Goal: Transaction & Acquisition: Purchase product/service

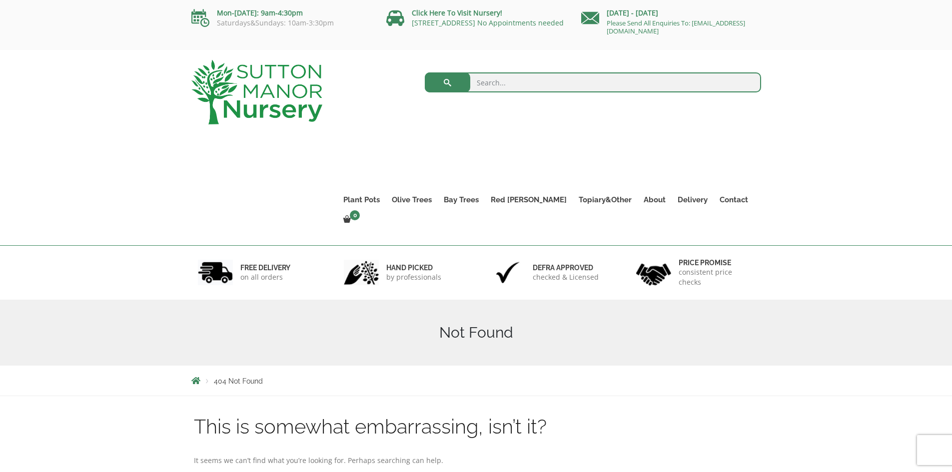
click at [488, 88] on input "search" at bounding box center [593, 82] width 336 height 20
click at [520, 84] on input "search" at bounding box center [593, 82] width 336 height 20
paste input "Sgraffito Ocean Green Plant Pot"
type input "Sgraffito Ocean Green Plant Pot"
click at [425, 72] on button "submit" at bounding box center [447, 82] width 45 height 20
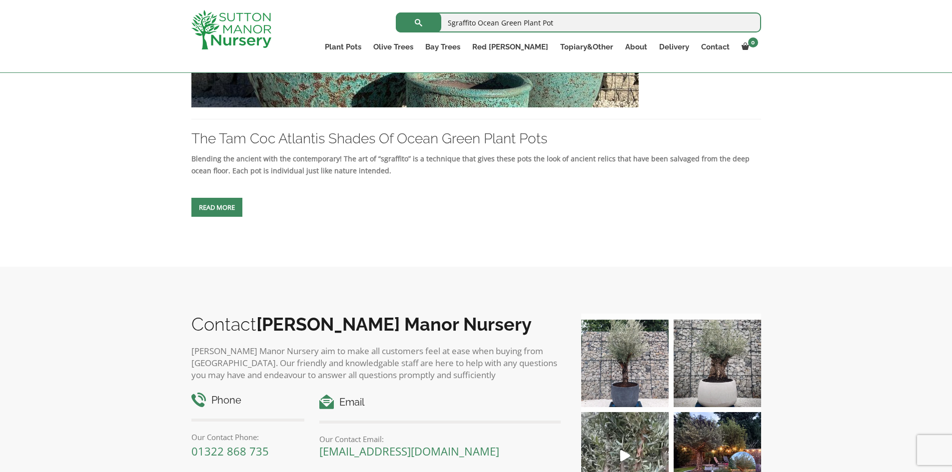
scroll to position [369, 0]
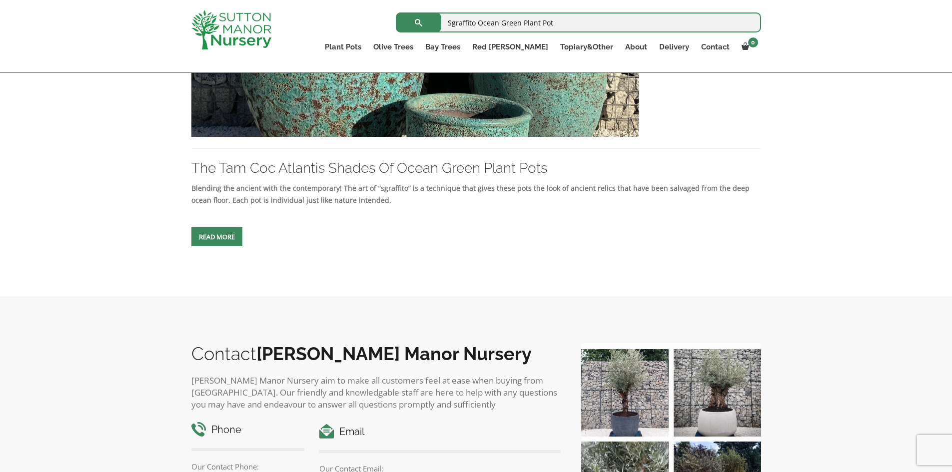
click at [217, 237] on span at bounding box center [217, 237] width 0 height 0
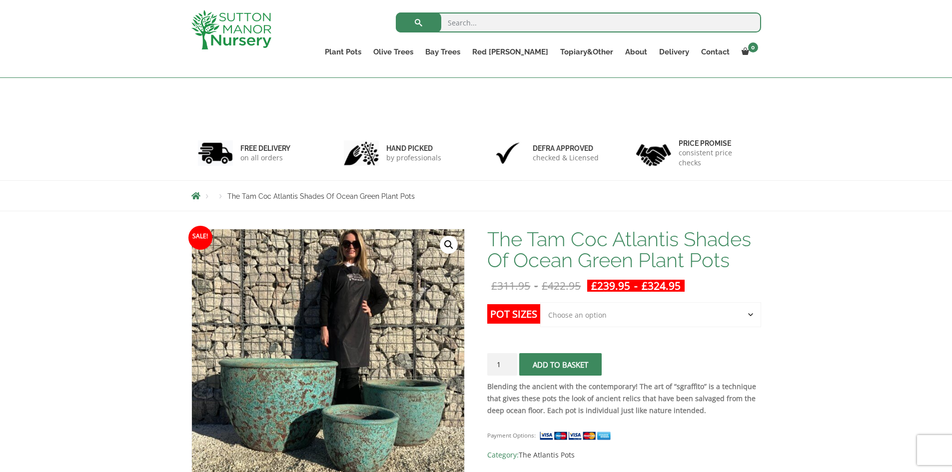
scroll to position [132, 0]
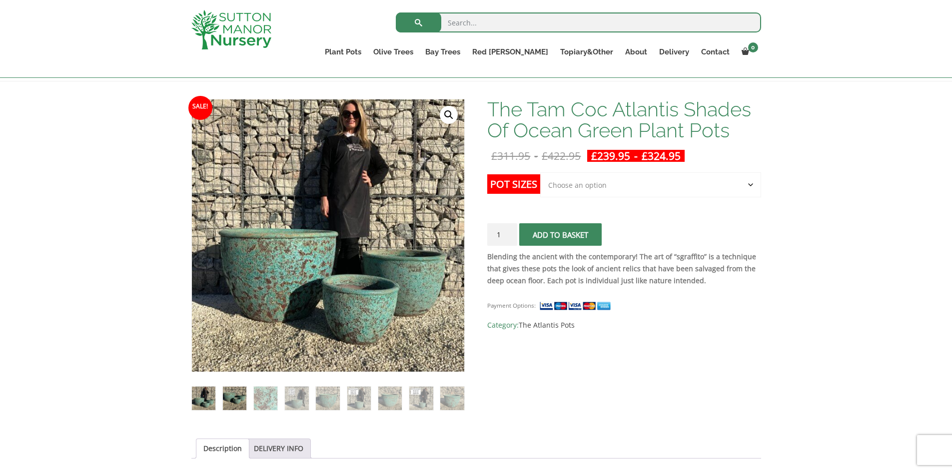
click at [234, 388] on img at bounding box center [234, 398] width 23 height 23
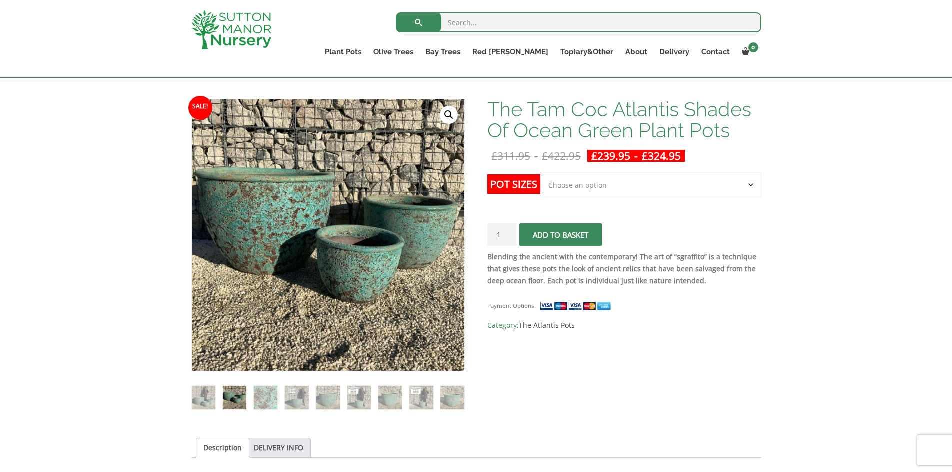
click at [250, 394] on ol at bounding box center [327, 390] width 273 height 38
click at [272, 400] on img at bounding box center [265, 397] width 23 height 23
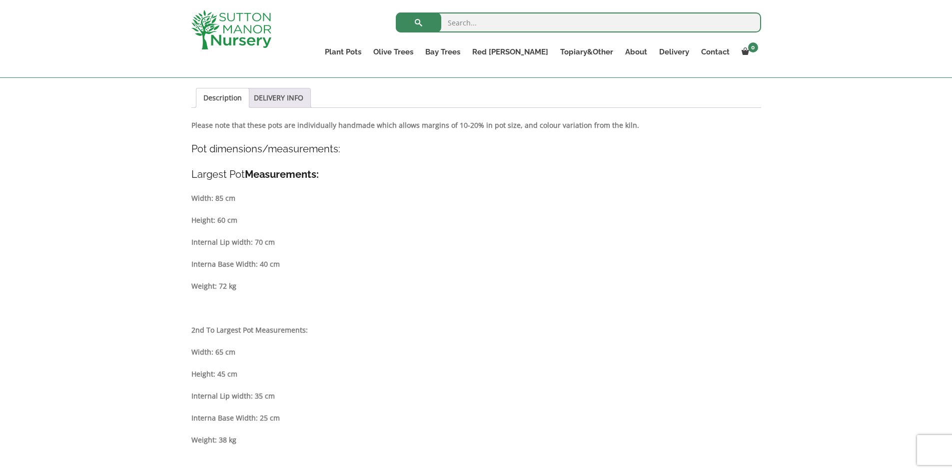
scroll to position [182, 0]
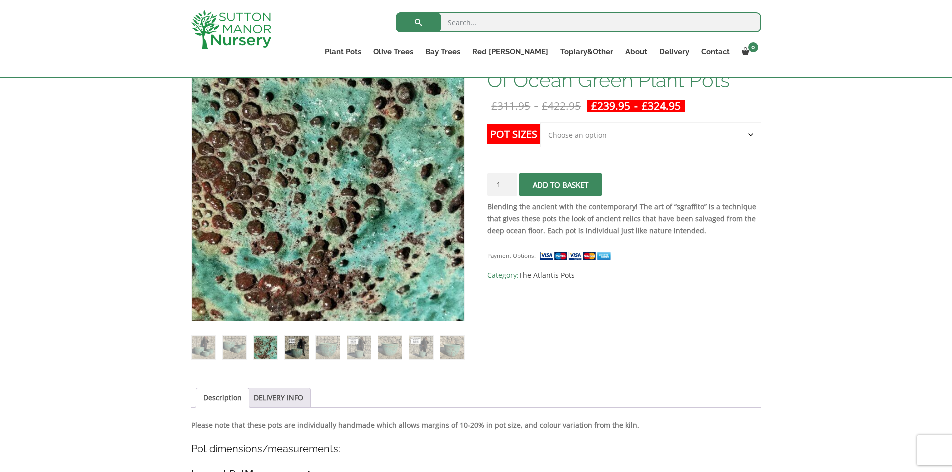
click at [299, 349] on img at bounding box center [296, 347] width 23 height 23
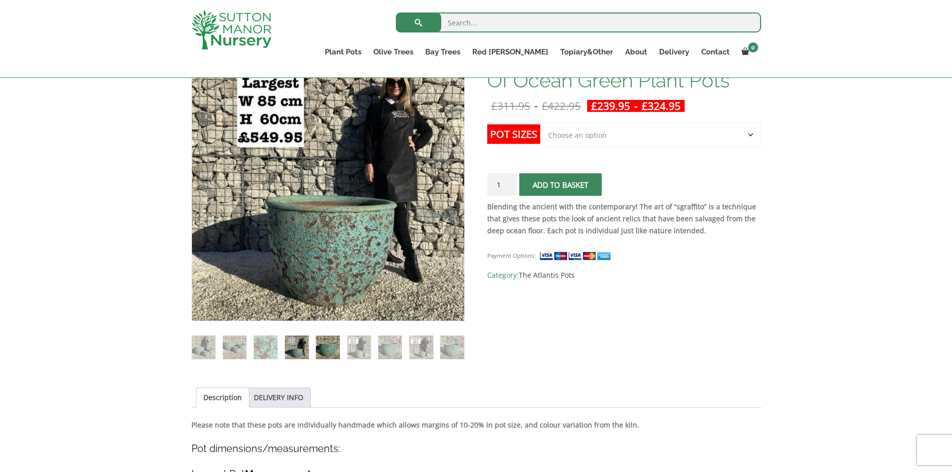
click at [322, 351] on img at bounding box center [327, 347] width 23 height 23
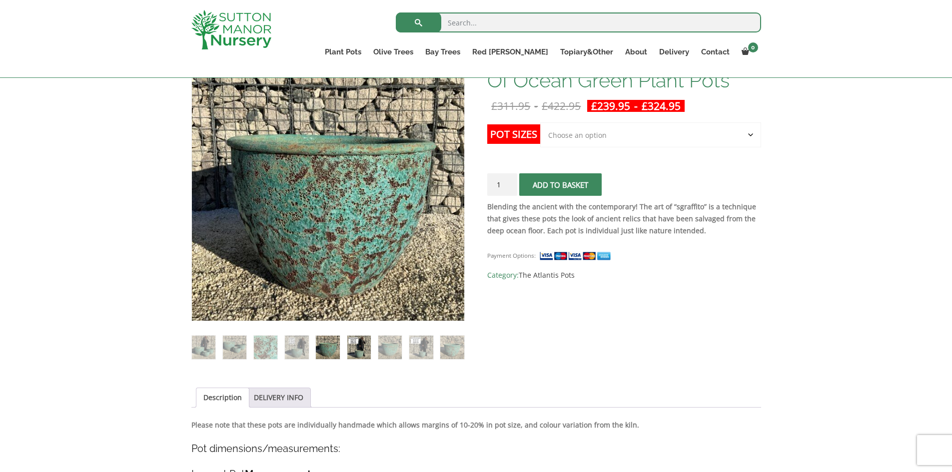
click at [354, 353] on img at bounding box center [358, 347] width 23 height 23
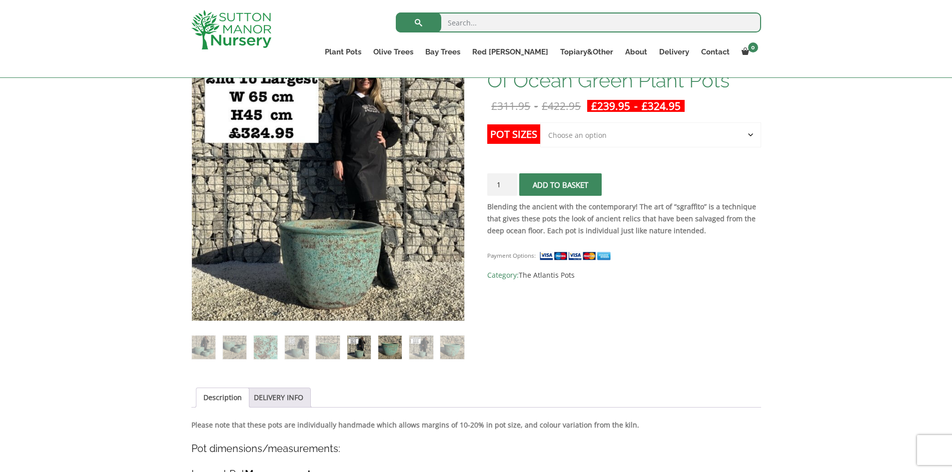
click at [389, 351] on img at bounding box center [389, 347] width 23 height 23
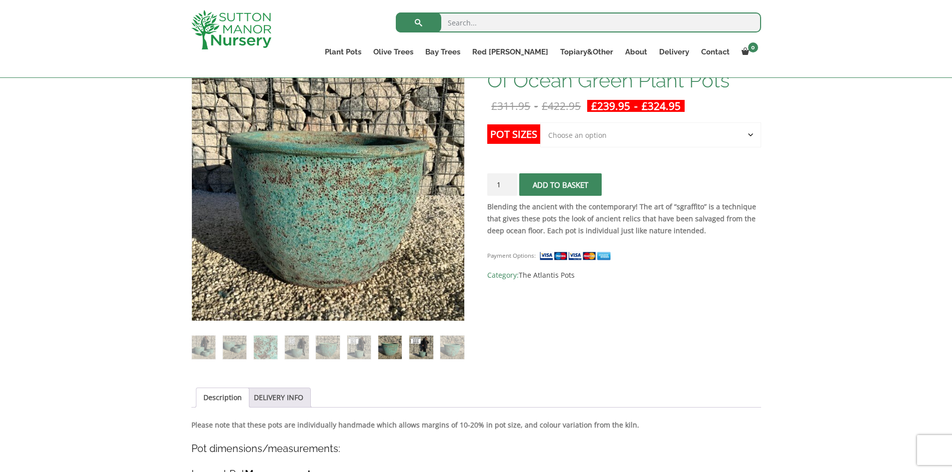
click at [418, 349] on img at bounding box center [420, 347] width 23 height 23
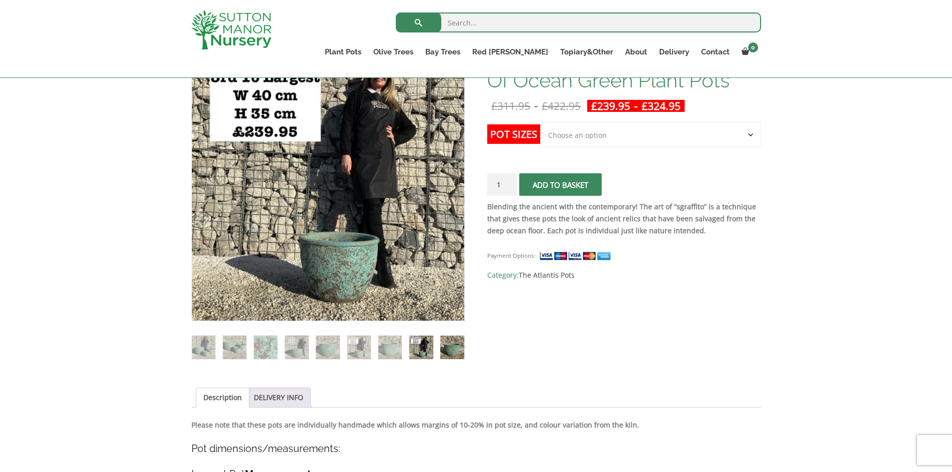
click at [454, 347] on img at bounding box center [451, 347] width 23 height 23
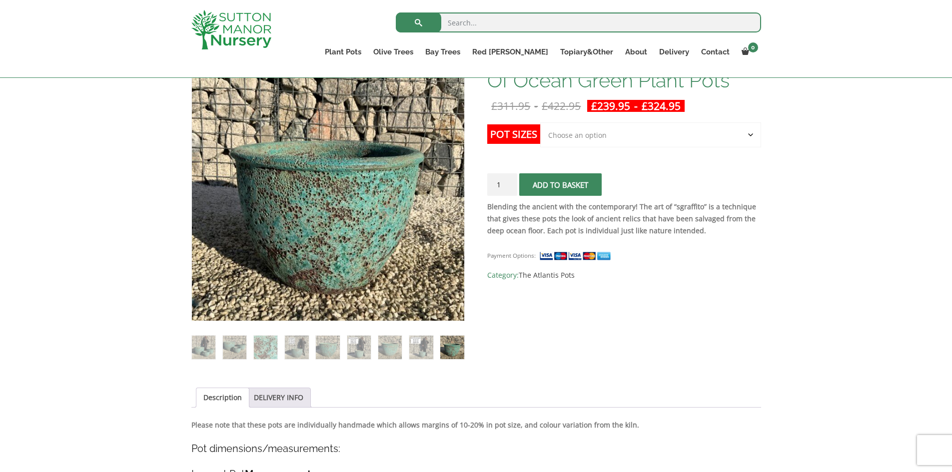
click at [460, 344] on img at bounding box center [451, 347] width 23 height 23
click at [278, 397] on link "DELIVERY INFO" at bounding box center [278, 397] width 49 height 19
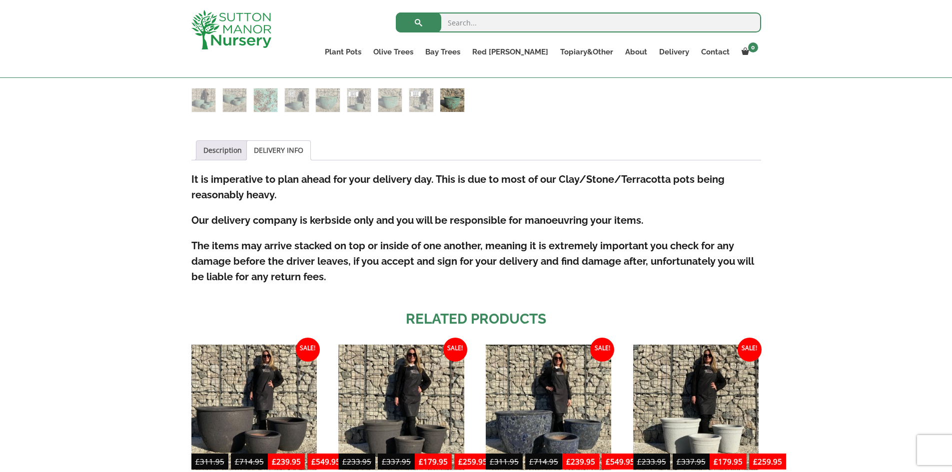
scroll to position [432, 0]
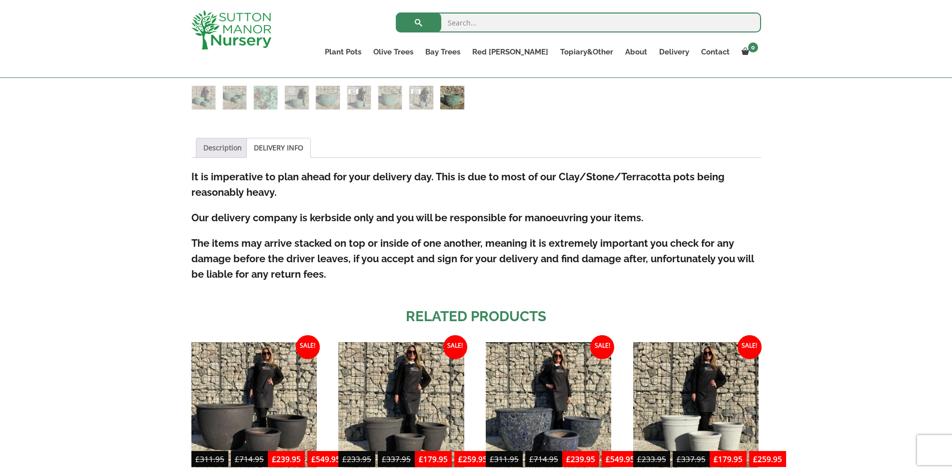
click at [234, 150] on link "Description" at bounding box center [222, 147] width 38 height 19
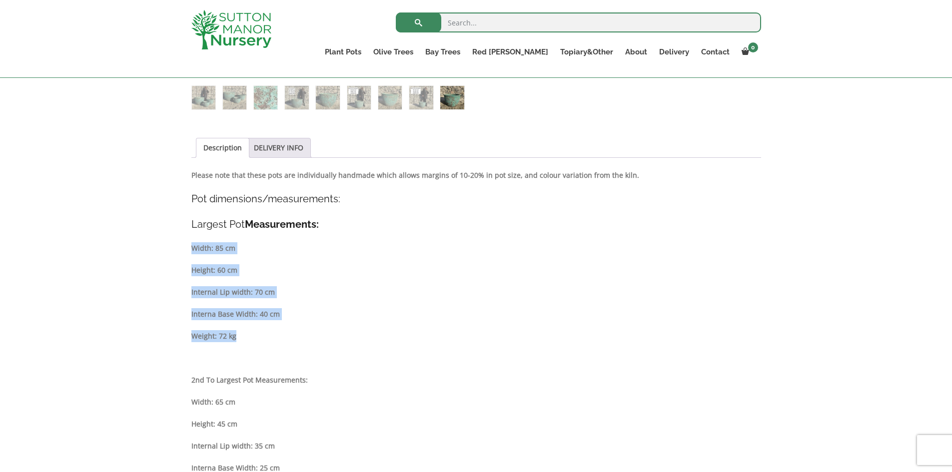
drag, startPoint x: 235, startPoint y: 336, endPoint x: 187, endPoint y: 252, distance: 96.1
click at [187, 252] on div "Sale! 🔍 The Tam Coc Atlantis Shades Of Ocean Green Plant Pots £ 311.95 - £ 422.…" at bounding box center [476, 379] width 585 height 1175
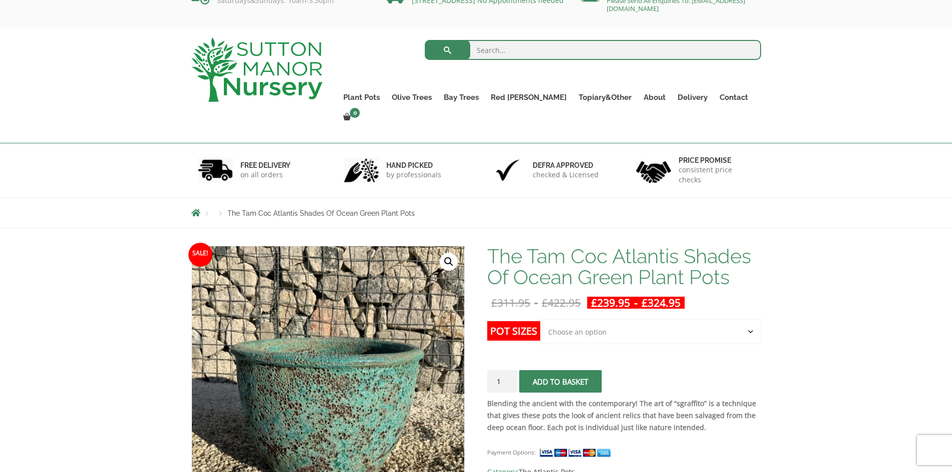
scroll to position [50, 0]
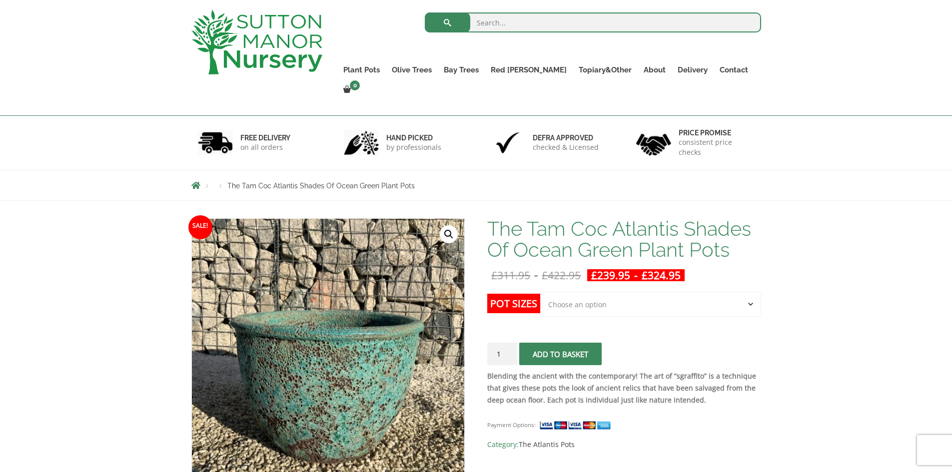
click at [746, 292] on select "Choose an option Click here to buy the 3rd to Largest Pot In The Picture Click …" at bounding box center [650, 304] width 220 height 25
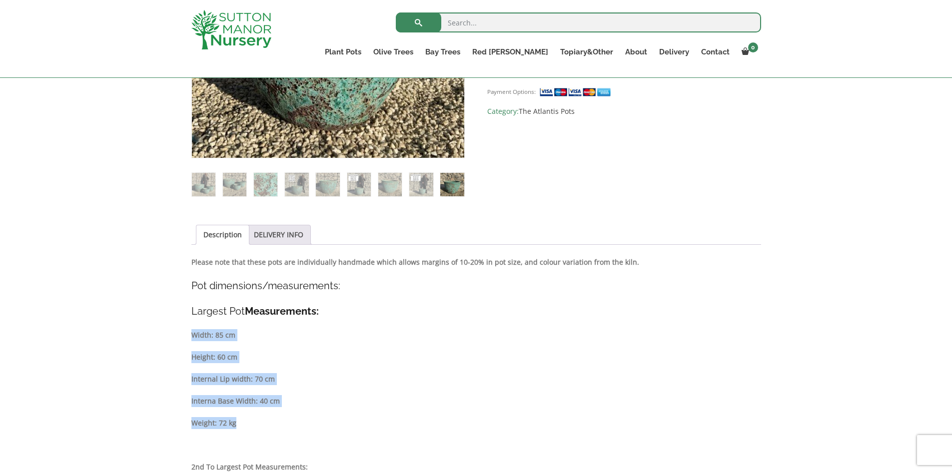
scroll to position [350, 0]
